Goal: Information Seeking & Learning: Find specific fact

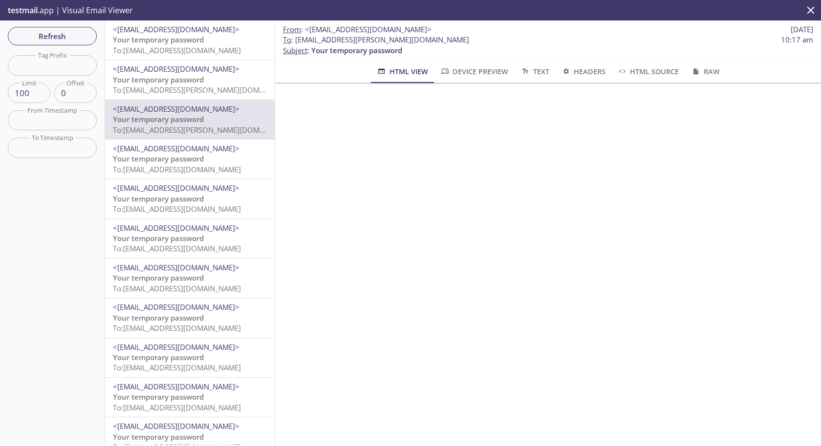
click at [225, 43] on p "Your temporary password To: [EMAIL_ADDRESS][DOMAIN_NAME]" at bounding box center [190, 45] width 154 height 21
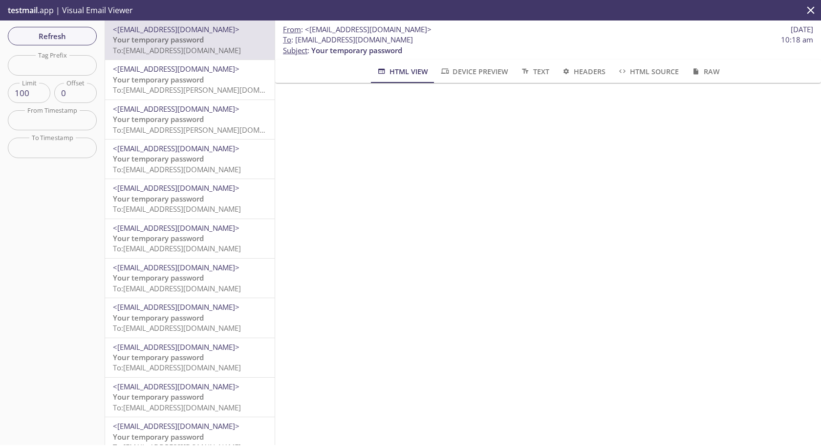
drag, startPoint x: 295, startPoint y: 42, endPoint x: 497, endPoint y: 39, distance: 202.7
click at [497, 39] on span "To : [EMAIL_ADDRESS][DOMAIN_NAME] 10:18 am" at bounding box center [548, 40] width 530 height 10
copy span "[EMAIL_ADDRESS][DOMAIN_NAME]"
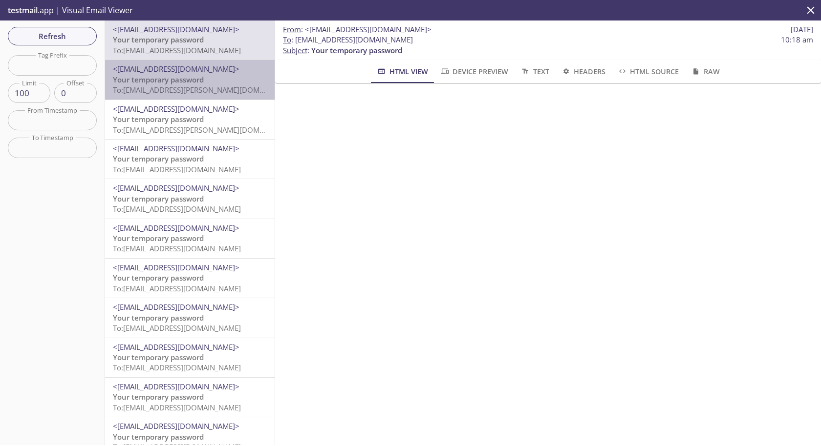
click at [159, 97] on div "<[EMAIL_ADDRESS][DOMAIN_NAME]> Your temporary password To: [EMAIL_ADDRESS][PERS…" at bounding box center [189, 79] width 169 height 39
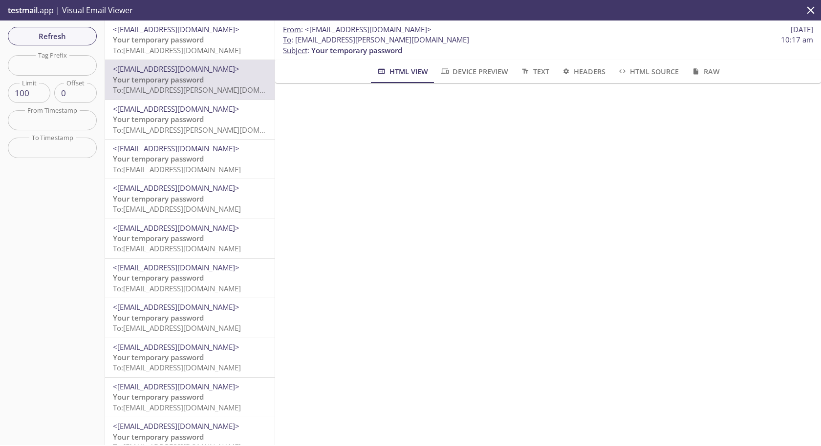
drag, startPoint x: 295, startPoint y: 39, endPoint x: 468, endPoint y: 39, distance: 173.4
click at [468, 39] on span "To : [EMAIL_ADDRESS][PERSON_NAME][DOMAIN_NAME] 10:17 am" at bounding box center [548, 40] width 530 height 10
copy span "[EMAIL_ADDRESS][PERSON_NAME][DOMAIN_NAME]"
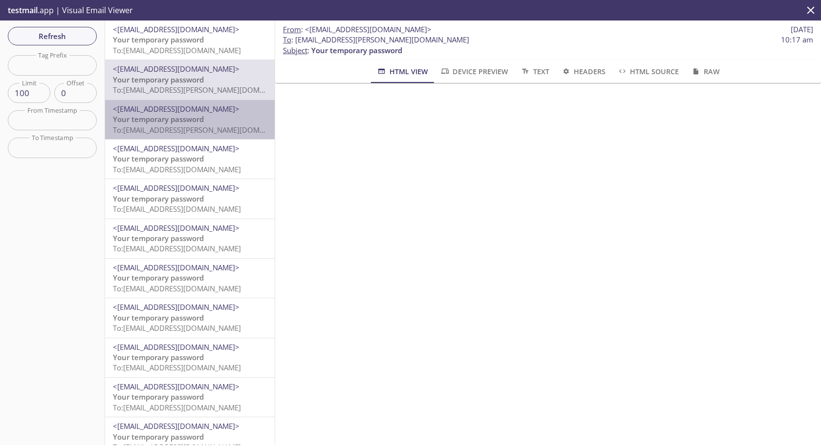
click at [181, 129] on span "To: [EMAIL_ADDRESS][PERSON_NAME][DOMAIN_NAME]" at bounding box center [205, 130] width 184 height 10
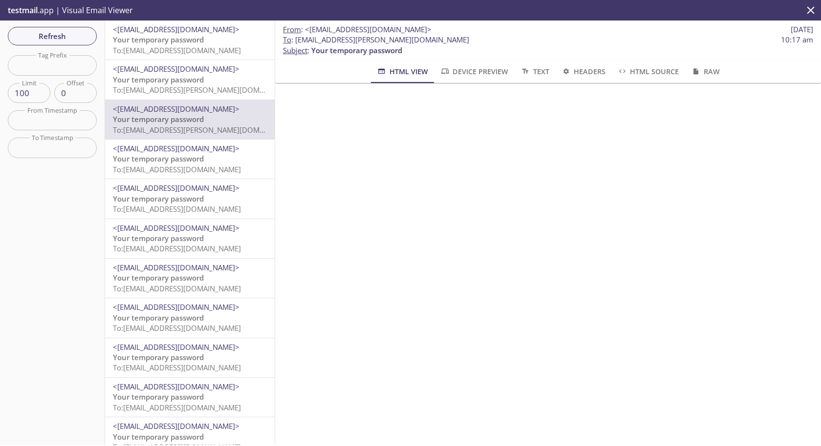
drag, startPoint x: 295, startPoint y: 42, endPoint x: 475, endPoint y: 40, distance: 179.3
click at [475, 40] on span "To : [EMAIL_ADDRESS][PERSON_NAME][DOMAIN_NAME] 10:17 am" at bounding box center [548, 40] width 530 height 10
copy span "[EMAIL_ADDRESS][PERSON_NAME][DOMAIN_NAME]"
